Goal: Information Seeking & Learning: Check status

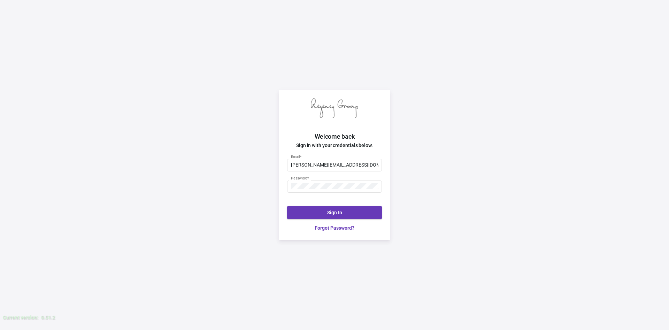
click at [334, 212] on span "Sign In" at bounding box center [334, 213] width 15 height 6
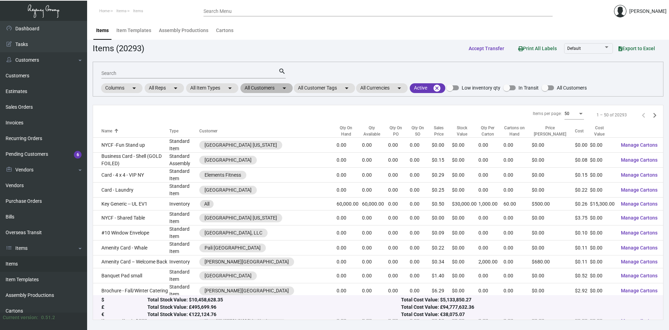
click at [265, 89] on mat-chip "All Customers arrow_drop_down" at bounding box center [266, 88] width 52 height 10
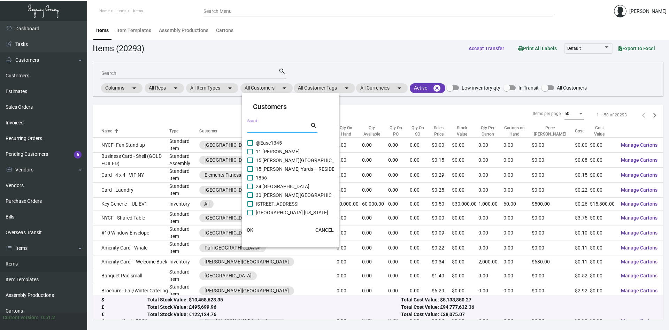
click at [280, 129] on input "Search" at bounding box center [278, 128] width 63 height 6
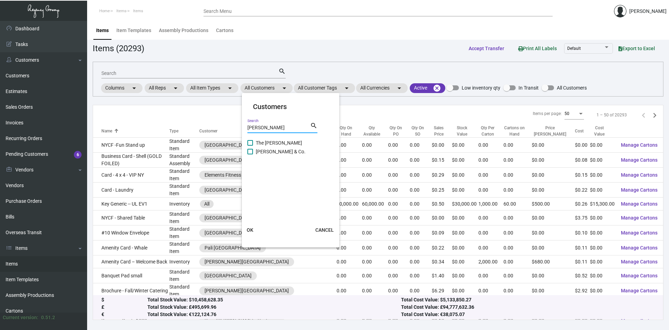
type input "[PERSON_NAME]"
click at [263, 144] on span "The [PERSON_NAME]" at bounding box center [279, 143] width 46 height 8
click at [250, 146] on input "The [PERSON_NAME]" at bounding box center [250, 146] width 0 height 0
checkbox input "true"
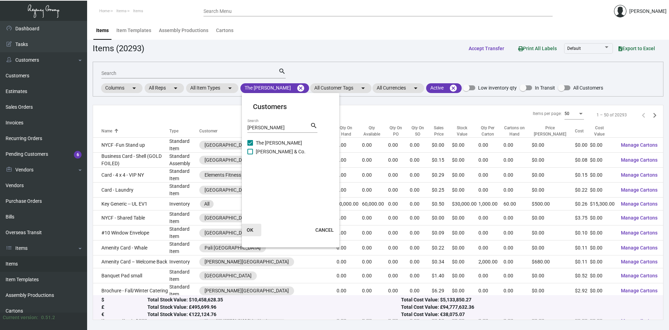
click at [250, 230] on span "OK" at bounding box center [250, 230] width 7 height 6
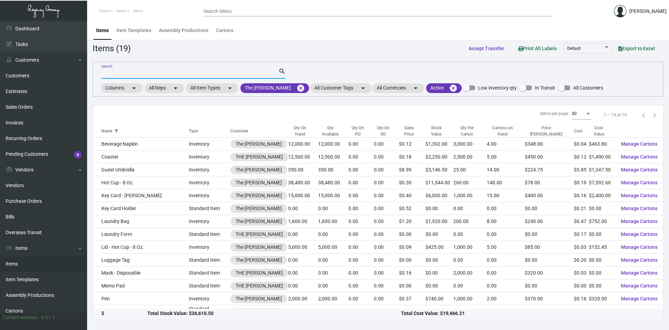
click at [139, 73] on input "Search" at bounding box center [189, 74] width 177 height 6
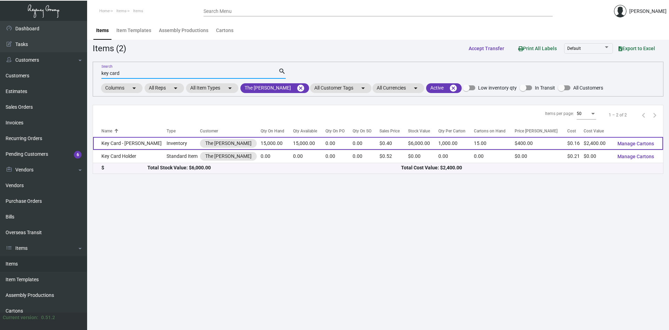
type input "key card"
click at [126, 145] on td "Key Card - [PERSON_NAME]" at bounding box center [129, 143] width 73 height 13
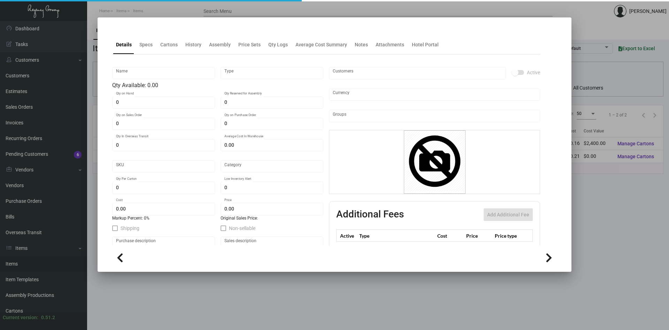
type input "Key Card - [PERSON_NAME]"
type input "Inventory"
type input "15,000"
type input "5,000"
type input "$ 0.17909"
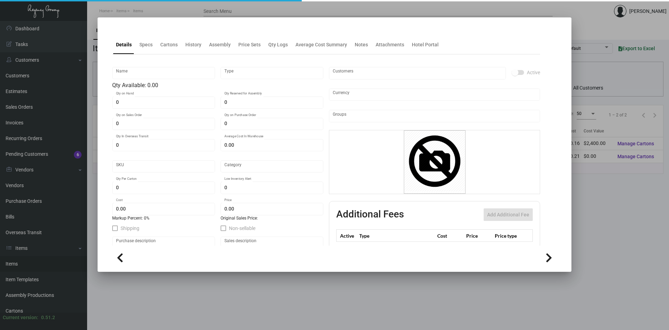
type input "Overseas"
type input "1,000"
type input "$ 0.16"
type input "$ 0.40"
checkbox input "true"
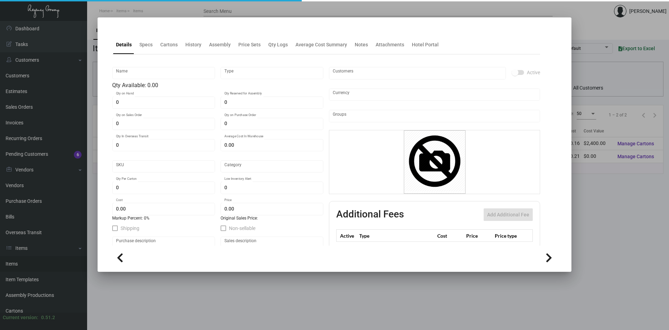
checkbox input "true"
type input "United States Dollar $"
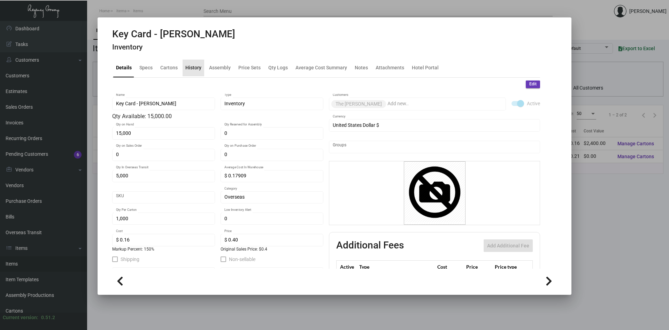
click at [193, 68] on div "History" at bounding box center [193, 67] width 16 height 7
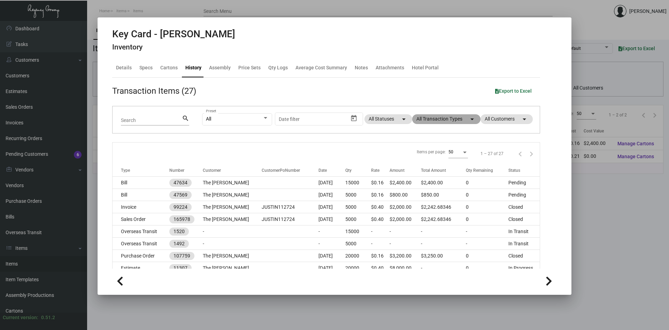
click at [464, 117] on mat-chip "All Transaction Types arrow_drop_down" at bounding box center [446, 119] width 68 height 10
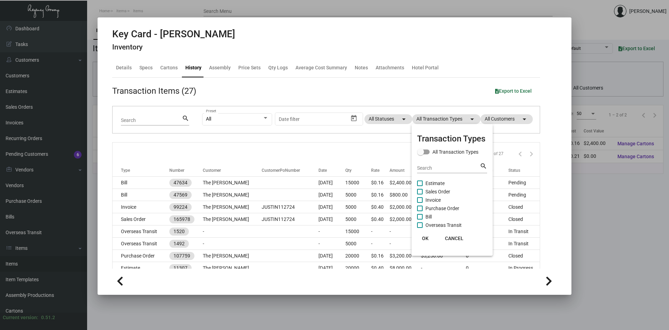
click at [422, 209] on span at bounding box center [420, 209] width 6 height 6
click at [420, 211] on input "Purchase Order" at bounding box center [419, 211] width 0 height 0
checkbox input "true"
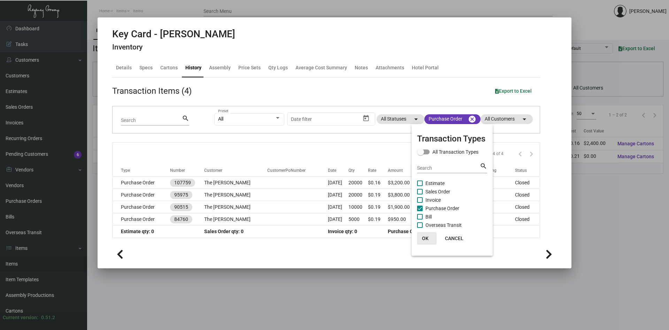
click at [426, 236] on span "OK" at bounding box center [425, 238] width 7 height 6
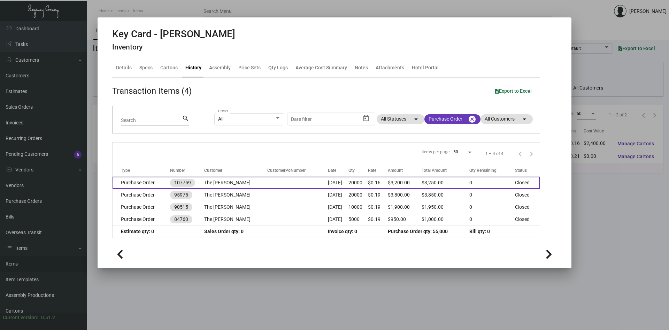
click at [222, 184] on td "The [PERSON_NAME]" at bounding box center [235, 183] width 63 height 12
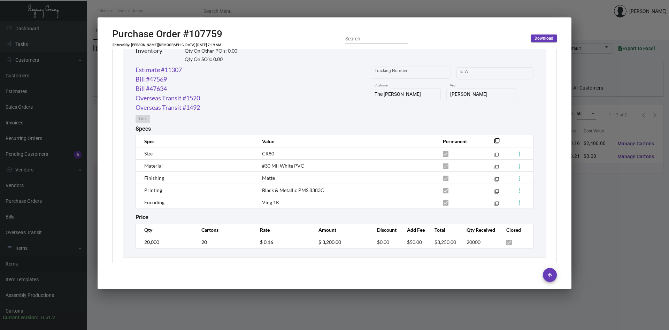
scroll to position [366, 0]
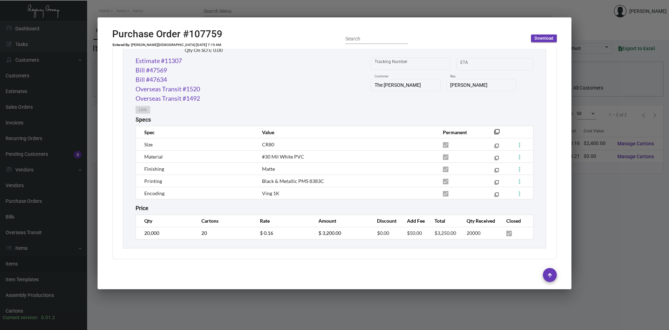
click at [607, 230] on div at bounding box center [334, 165] width 669 height 330
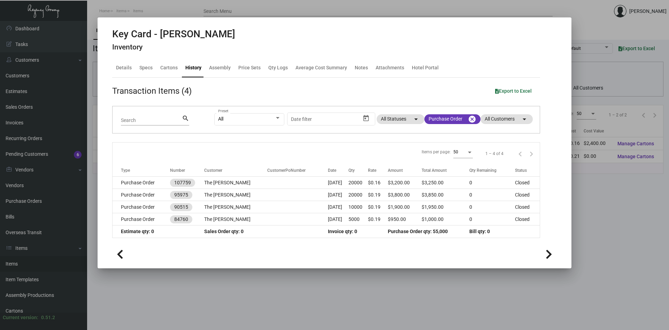
click at [600, 207] on div at bounding box center [334, 165] width 669 height 330
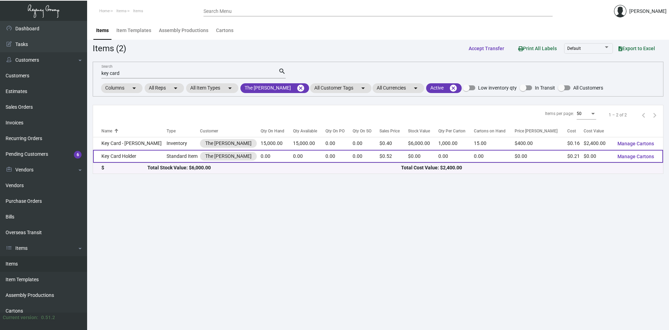
click at [127, 156] on td "Key Card Holder" at bounding box center [129, 156] width 73 height 13
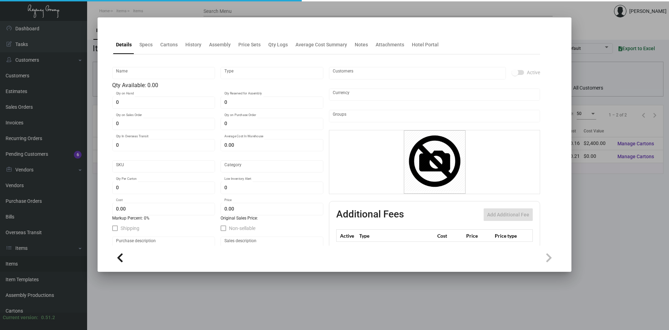
type input "Key Card Holder"
type input "Standard Item"
type input "$ 0.00"
type input "Standard"
type input "$ 0.21055"
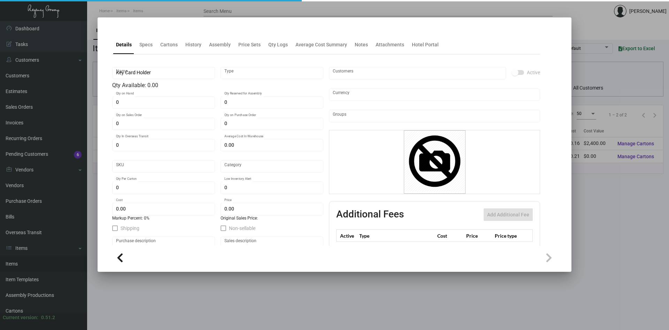
type input "$ 0.52"
checkbox input "true"
type input "United States Dollar $"
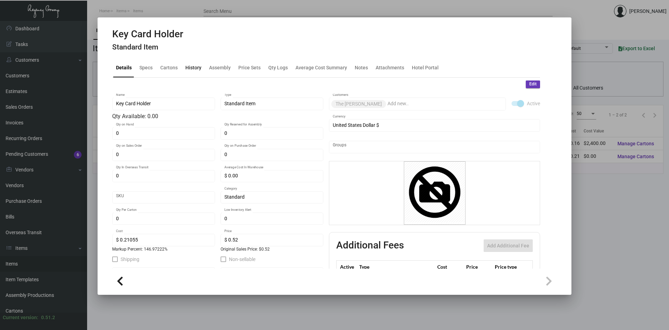
click at [194, 68] on div "History" at bounding box center [193, 67] width 16 height 7
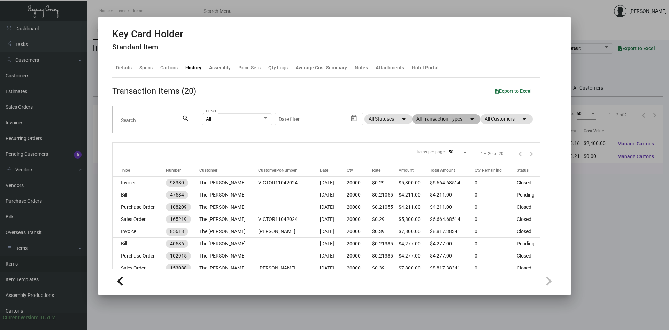
click at [441, 118] on mat-chip "All Transaction Types arrow_drop_down" at bounding box center [446, 119] width 68 height 10
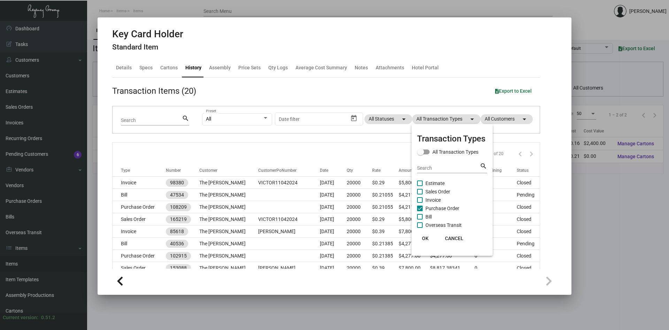
click at [429, 210] on span "Purchase Order" at bounding box center [442, 208] width 34 height 8
click at [420, 211] on input "Purchase Order" at bounding box center [419, 211] width 0 height 0
click at [429, 210] on span "Purchase Order" at bounding box center [442, 208] width 34 height 8
click at [420, 211] on input "Purchase Order" at bounding box center [419, 211] width 0 height 0
checkbox input "true"
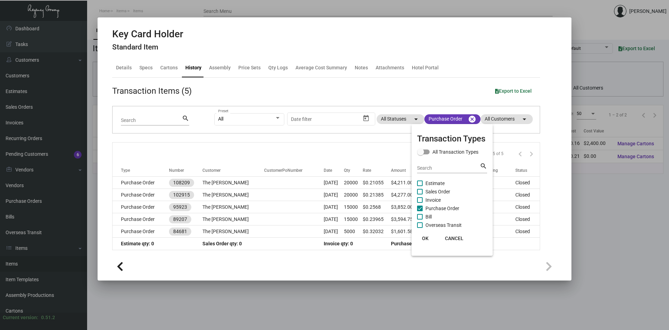
click at [427, 238] on span "OK" at bounding box center [425, 238] width 7 height 6
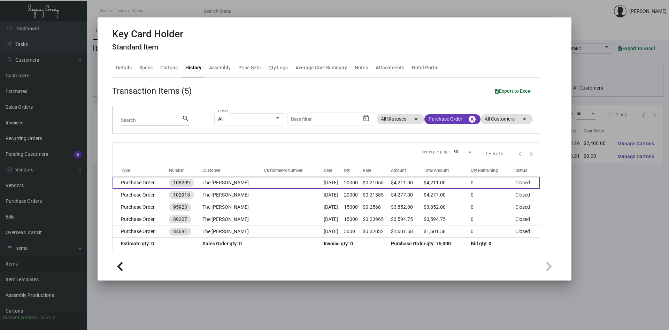
click at [231, 184] on td "The [PERSON_NAME]" at bounding box center [233, 183] width 62 height 12
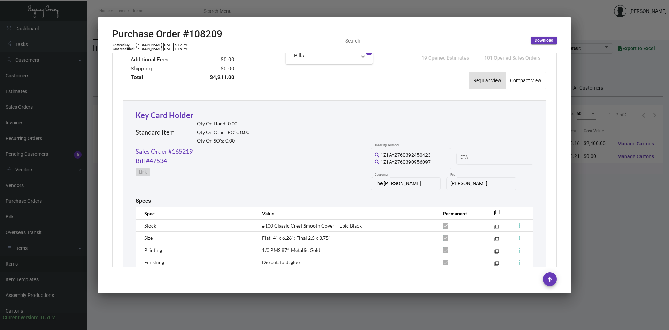
scroll to position [320, 0]
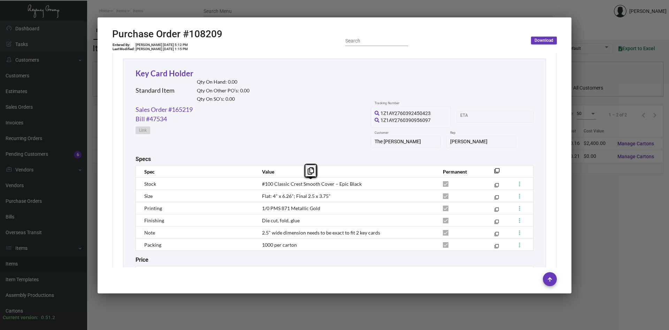
copy span "#100 Classic Crest Smooth Cover – Epic Black"
drag, startPoint x: 362, startPoint y: 186, endPoint x: 261, endPoint y: 186, distance: 100.3
click at [261, 186] on td "#100 Classic Crest Smooth Cover – Epic Black" at bounding box center [345, 184] width 181 height 12
copy tr "Flat: 4" x 6.26"; Final 2.5 x 3.75""
drag, startPoint x: 334, startPoint y: 196, endPoint x: 251, endPoint y: 197, distance: 82.9
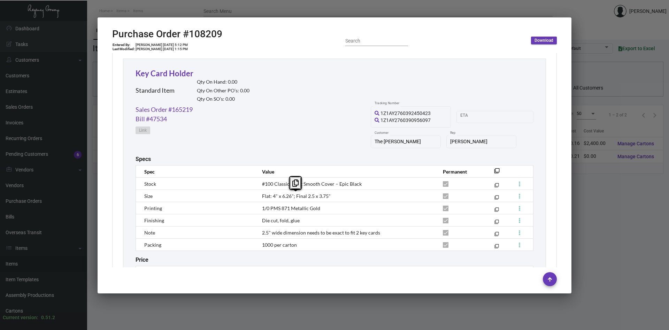
click at [251, 197] on tr "Size Flat: 4" x 6.26"; Final 2.5 x 3.75" filter_none" at bounding box center [334, 196] width 397 height 12
copy span "1/0 PMS 871 Metallic Gold"
drag, startPoint x: 323, startPoint y: 209, endPoint x: 261, endPoint y: 211, distance: 62.0
click at [261, 211] on td "1/0 PMS 871 Metallic Gold" at bounding box center [345, 208] width 181 height 12
copy span "2.5" wide dimension needs to be exact to fit 2 key cards"
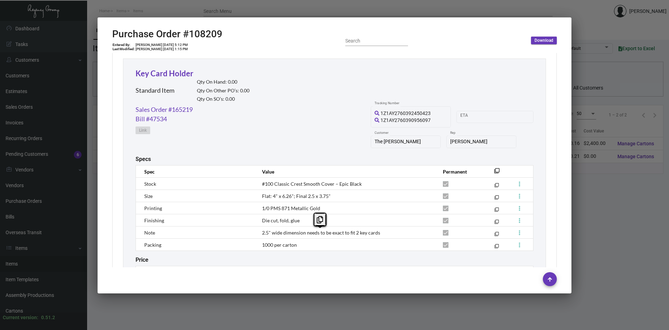
drag, startPoint x: 386, startPoint y: 234, endPoint x: 262, endPoint y: 235, distance: 124.3
click at [262, 235] on td "2.5" wide dimension needs to be exact to fit 2 key cards" at bounding box center [345, 232] width 181 height 12
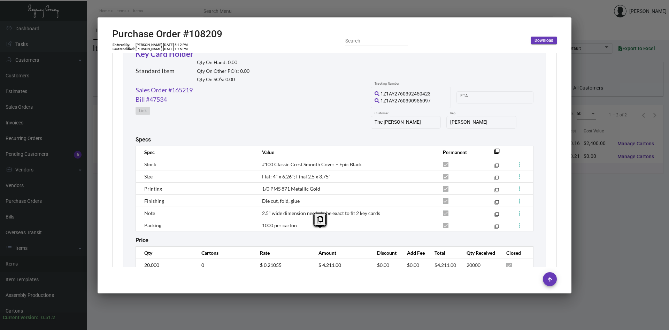
scroll to position [355, 0]
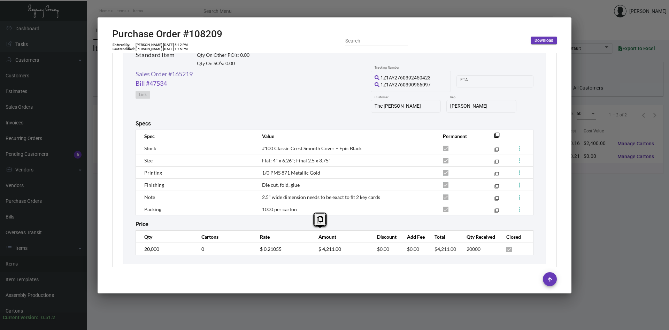
click at [180, 75] on link "Sales Order #165219" at bounding box center [163, 73] width 57 height 9
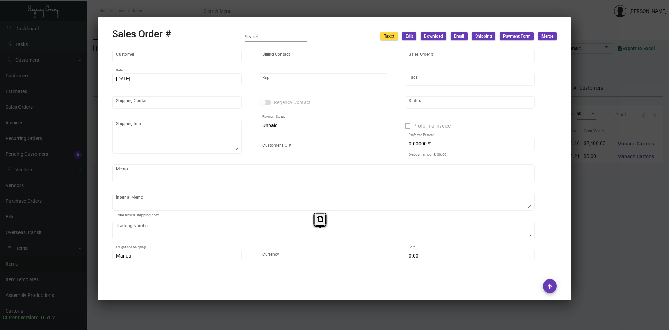
type input "The [PERSON_NAME]"
type input "[PERSON_NAME]"
type input "165219"
type input "[DATE]"
type input "[PERSON_NAME]"
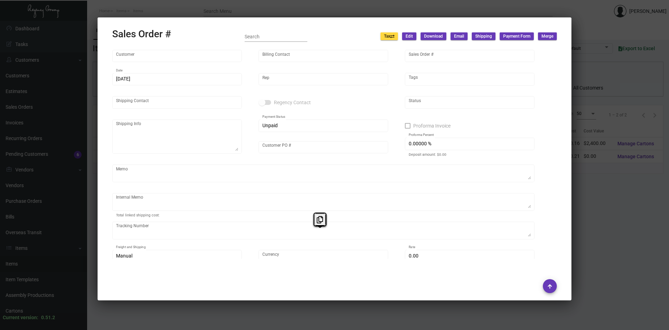
type input "[PERSON_NAME]"
type textarea "The [PERSON_NAME]/ [PERSON_NAME] [STREET_ADDRESS][US_STATE]"
type input "VICTOR11042024"
type textarea "Label provided to vendor to ship to hotel UPS Ground Cost $74.48"
type input "United States Dollar $"
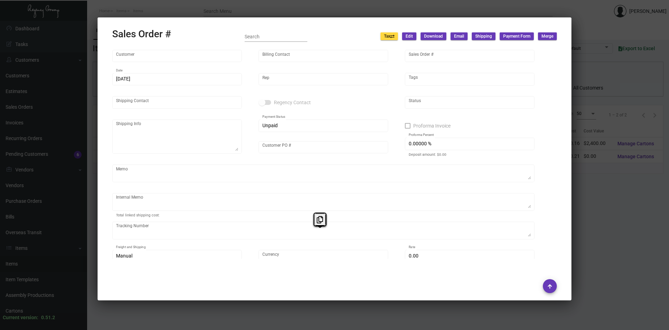
type input "$ 321.41"
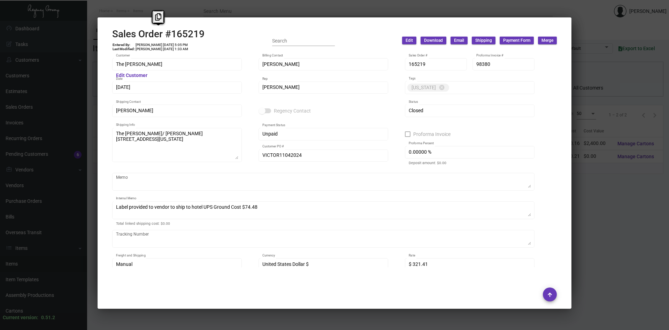
copy h2 "Sales Order #165219"
drag, startPoint x: 196, startPoint y: 31, endPoint x: 106, endPoint y: 29, distance: 90.2
click at [106, 29] on mat-dialog-container "Sales Order #165219 Entered By: [PERSON_NAME] [DATE] 5:05 PM Last Modified: [PE…" at bounding box center [335, 162] width 474 height 291
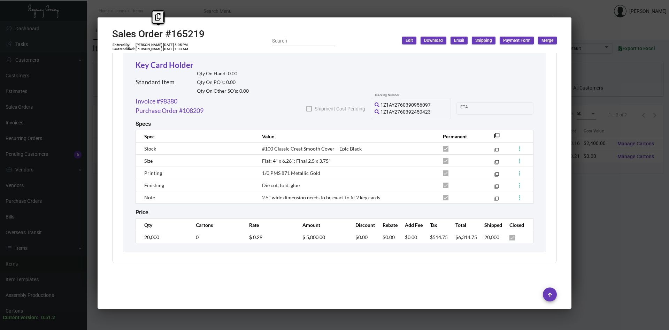
scroll to position [383, 0]
click at [633, 208] on div at bounding box center [334, 165] width 669 height 330
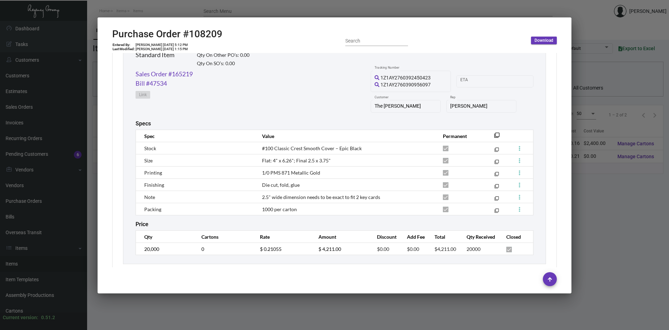
click at [632, 208] on div at bounding box center [334, 165] width 669 height 330
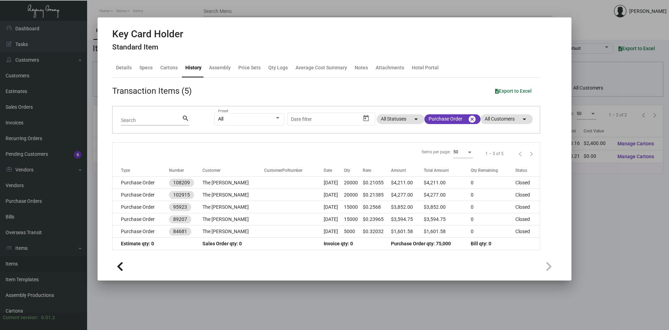
click at [606, 214] on div at bounding box center [334, 165] width 669 height 330
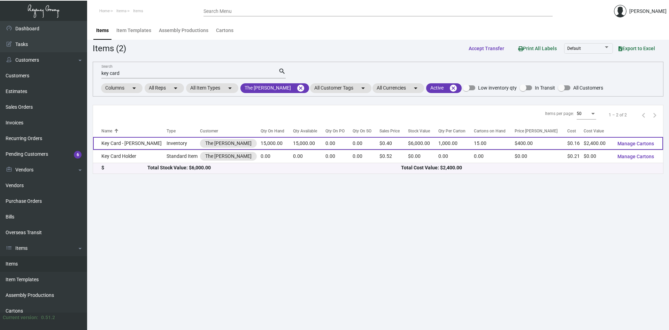
click at [122, 145] on td "Key Card - [PERSON_NAME]" at bounding box center [129, 143] width 73 height 13
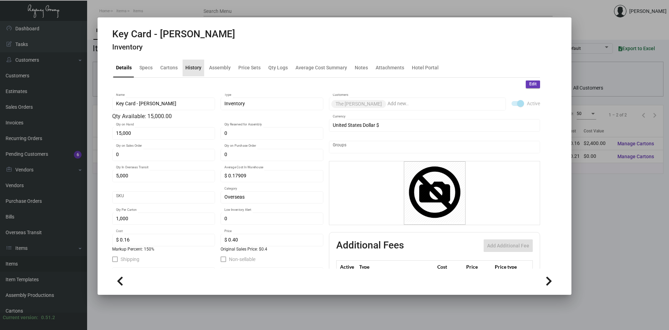
click at [192, 68] on div "History" at bounding box center [193, 67] width 16 height 7
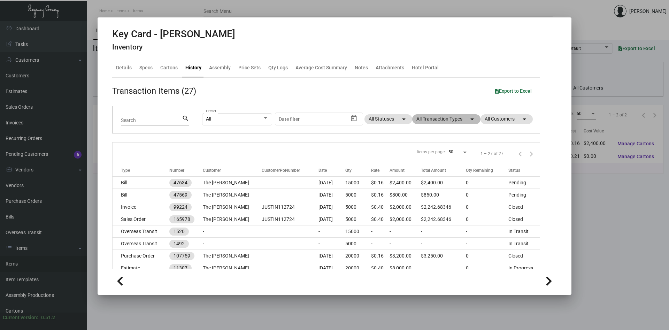
click at [457, 118] on mat-chip "All Transaction Types arrow_drop_down" at bounding box center [446, 119] width 68 height 10
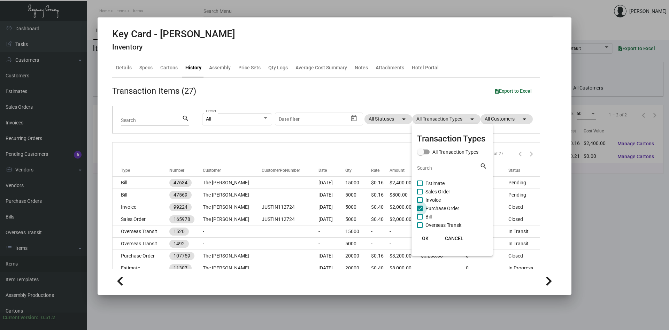
click at [431, 208] on span "Purchase Order" at bounding box center [442, 208] width 34 height 8
click at [420, 211] on input "Purchase Order" at bounding box center [419, 211] width 0 height 0
click at [431, 208] on span "Purchase Order" at bounding box center [442, 208] width 34 height 8
click at [420, 211] on input "Purchase Order" at bounding box center [419, 211] width 0 height 0
checkbox input "true"
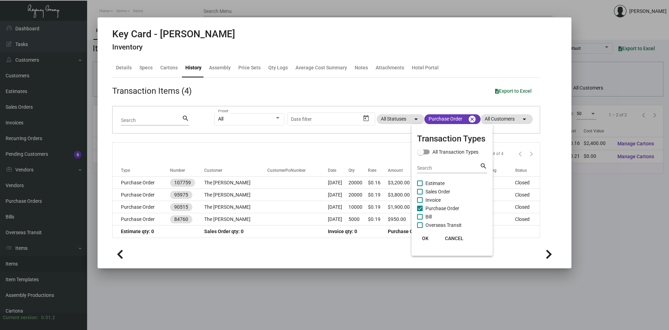
click at [426, 239] on span "OK" at bounding box center [425, 238] width 7 height 6
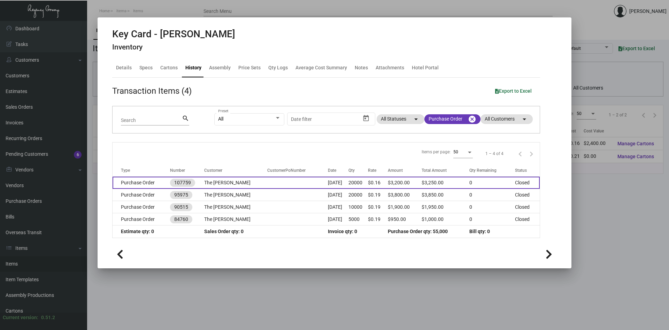
click at [226, 184] on td "The [PERSON_NAME]" at bounding box center [235, 183] width 63 height 12
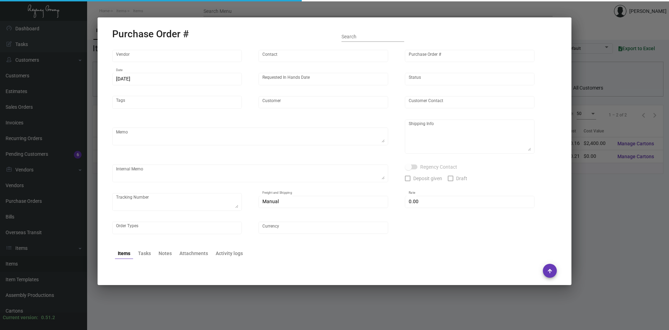
type input "CHENGDU MIND IOT TECHNOLOGY"
type input "[PERSON_NAME]"
type input "107759"
type input "[DATE]"
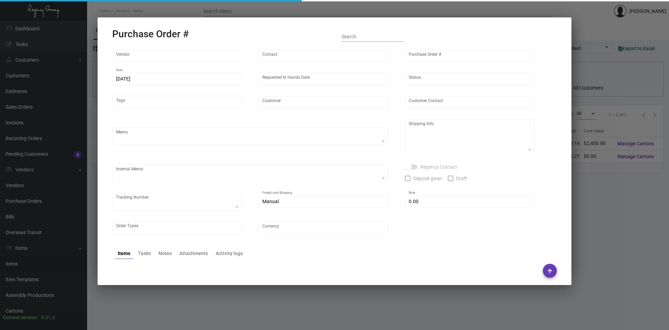
type input "The [PERSON_NAME]"
type textarea "Please ship 5k by air to our NJ warehouse and the rest by boat - to [GEOGRAPHIC…"
type textarea "Regency Group NJ - [PERSON_NAME] [STREET_ADDRESS]"
checkbox input "true"
type input "$ 0.00"
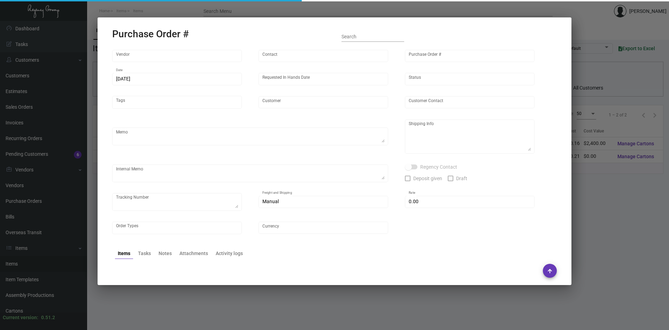
type input "United States Dollar $"
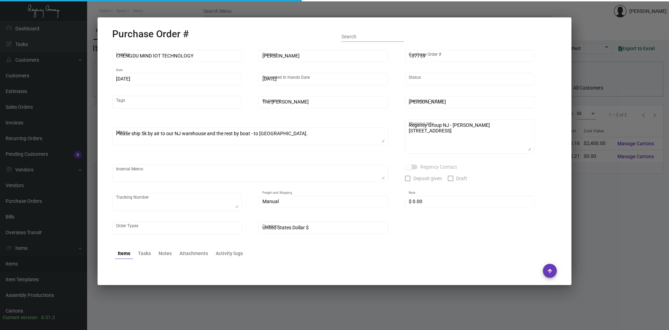
scroll to position [48, 0]
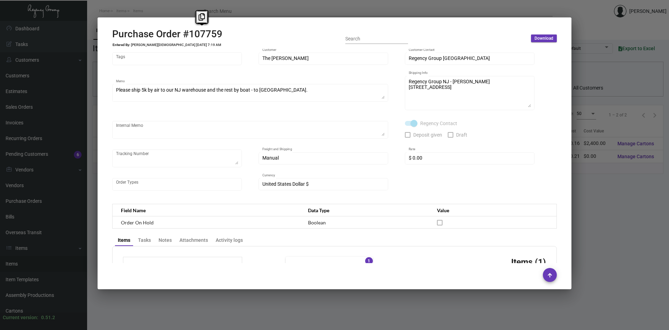
copy h2 "#107759"
drag, startPoint x: 227, startPoint y: 32, endPoint x: 183, endPoint y: 34, distance: 44.3
click at [183, 34] on div "Purchase Order #107759 Entered By: [PERSON_NAME] [DATE] 7:19 AM Search Download" at bounding box center [334, 38] width 444 height 21
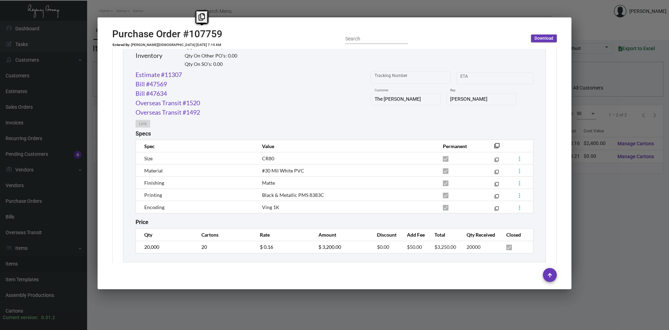
scroll to position [366, 0]
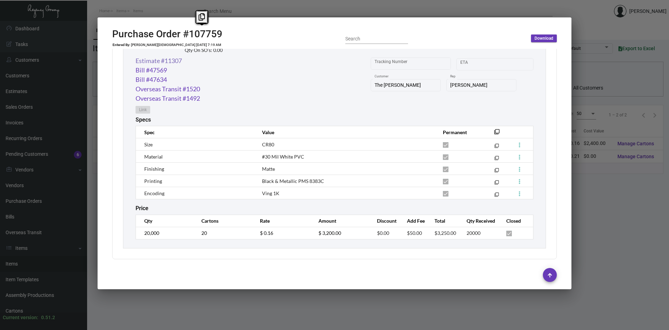
click at [165, 61] on link "Estimate #11307" at bounding box center [158, 60] width 46 height 9
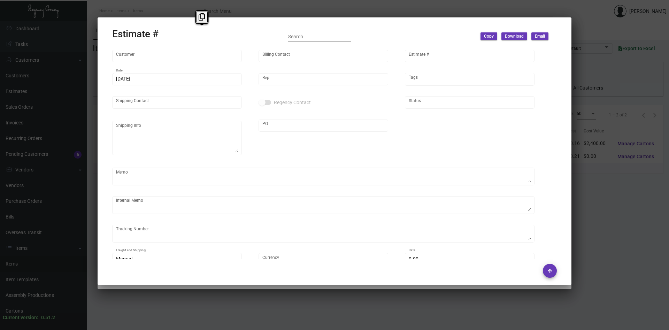
type input "The [PERSON_NAME]"
type input "[PERSON_NAME]"
type input "11307"
type input "[DATE]"
type input "[PERSON_NAME]"
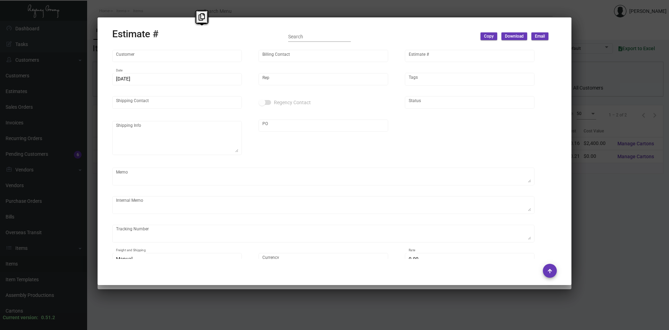
type input "United States Dollar $"
type input "$ 0.00"
type input "$ 0.40"
type input "$ 8,000.00"
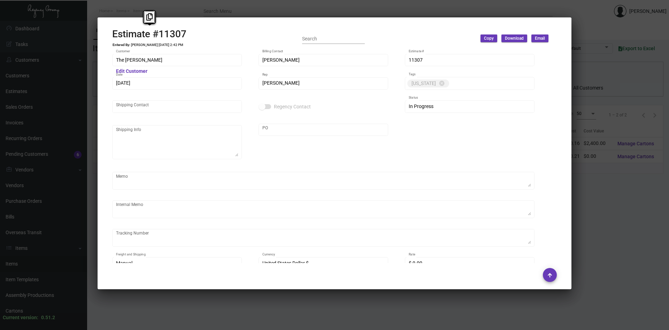
copy h2 "Estimate #11307"
drag, startPoint x: 195, startPoint y: 34, endPoint x: 112, endPoint y: 38, distance: 82.6
click at [112, 38] on div "Estimate #11307 Entered By: [PERSON_NAME] [DATE] 2:42 PM Search Copy Download E…" at bounding box center [334, 38] width 444 height 21
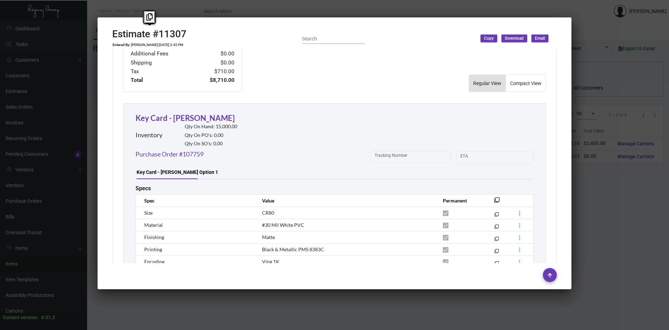
scroll to position [389, 0]
